Goal: Find specific page/section

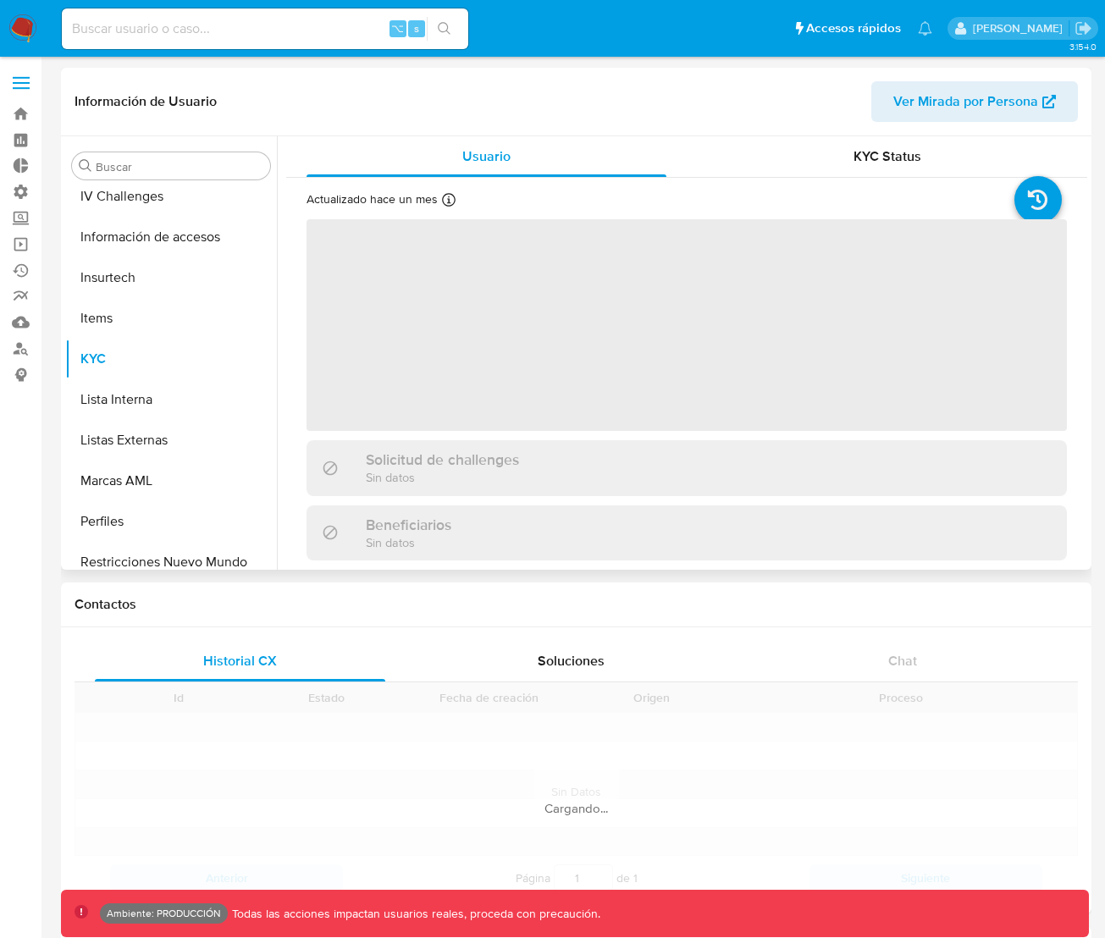
scroll to position [714, 0]
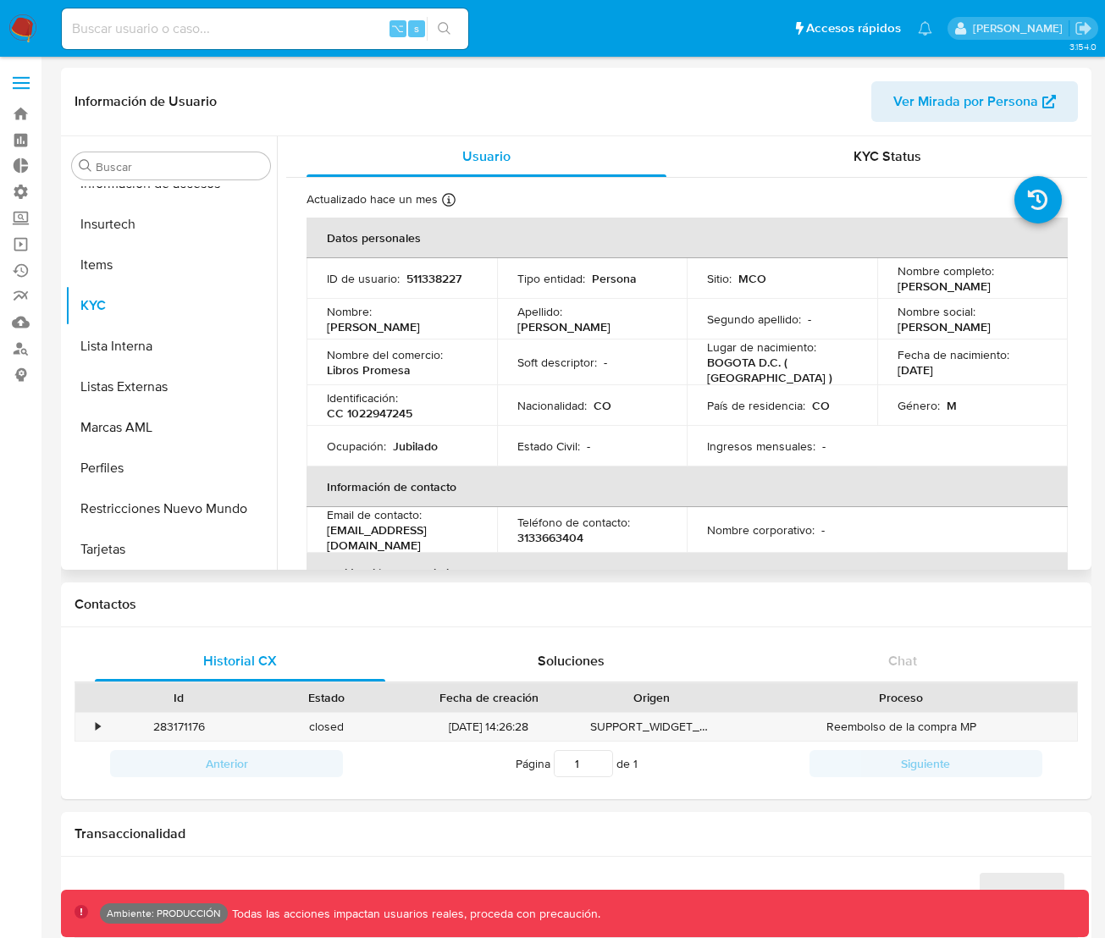
select select "10"
